Goal: Information Seeking & Learning: Understand process/instructions

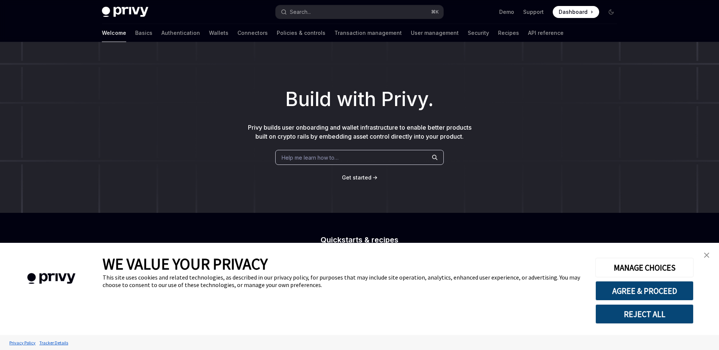
click at [705, 255] on img "close banner" at bounding box center [706, 255] width 5 height 5
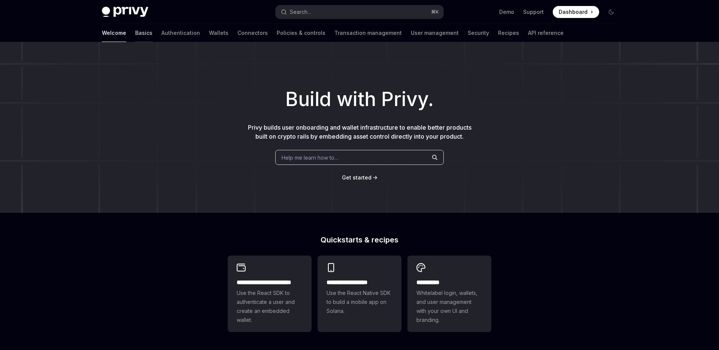
click at [135, 31] on link "Basics" at bounding box center [143, 33] width 17 height 18
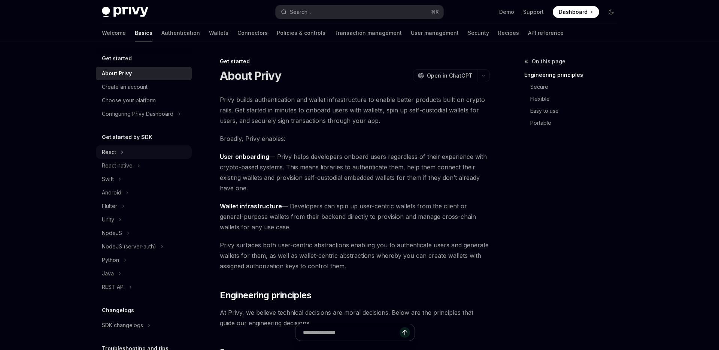
click at [133, 153] on div "React" at bounding box center [144, 151] width 96 height 13
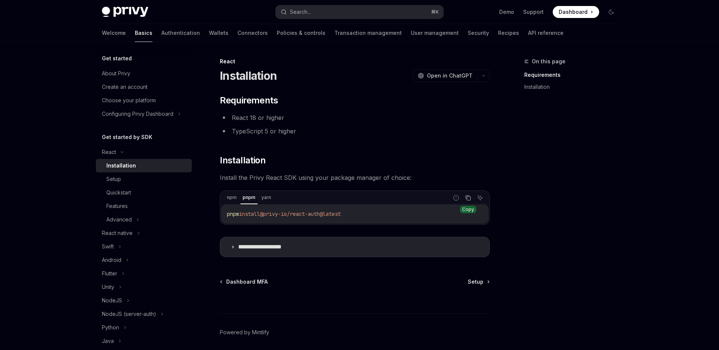
click at [472, 197] on button "Copy the contents from the code block" at bounding box center [468, 198] width 10 height 10
click at [145, 193] on div "Quickstart" at bounding box center [146, 192] width 81 height 9
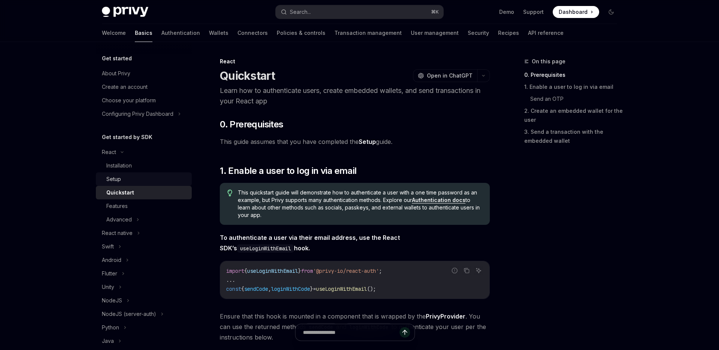
click at [143, 178] on div "Setup" at bounding box center [146, 179] width 81 height 9
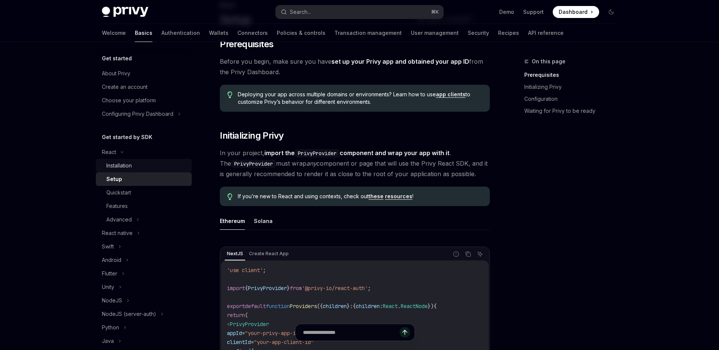
click at [137, 161] on div "Installation" at bounding box center [146, 165] width 81 height 9
type textarea "*"
